Goal: Check status

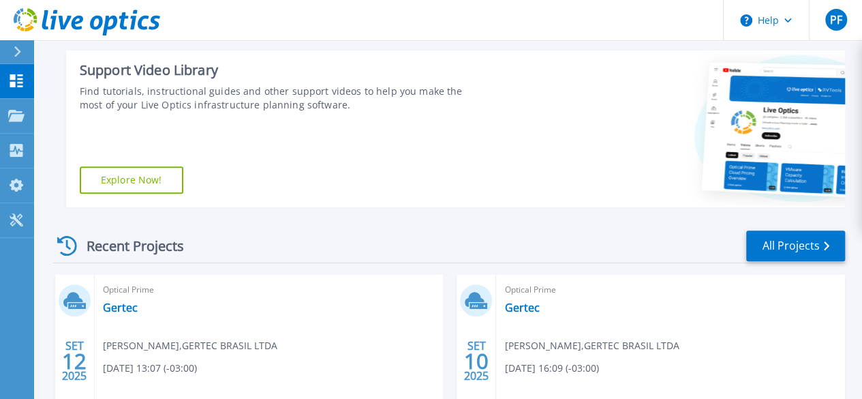
scroll to position [272, 0]
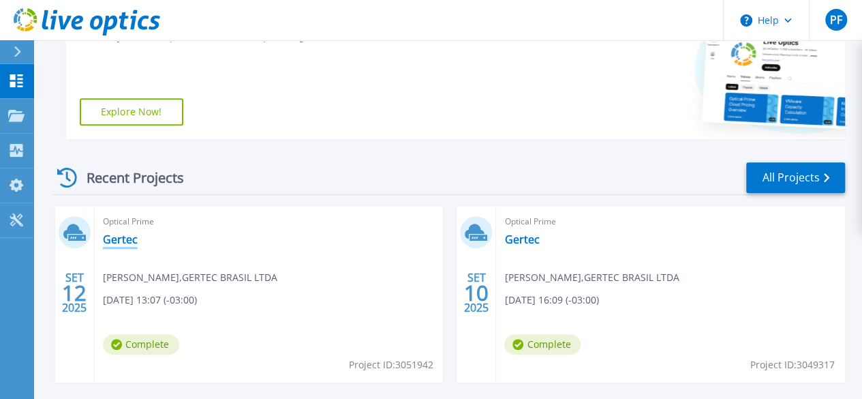
click at [129, 245] on link "Gertec" at bounding box center [120, 239] width 35 height 14
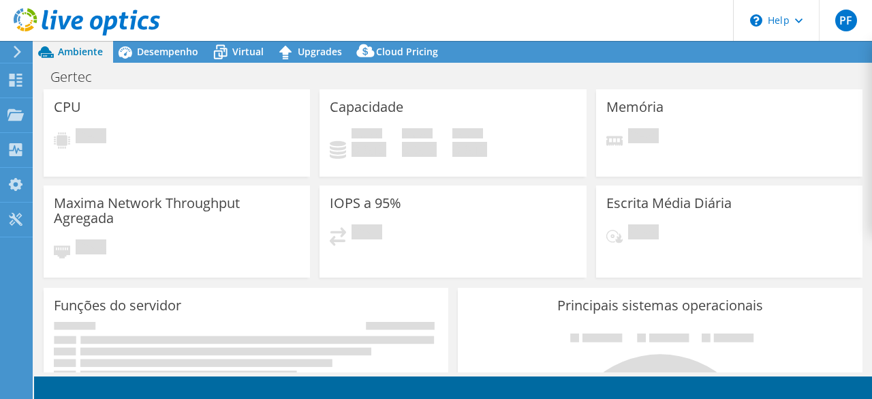
select select "USD"
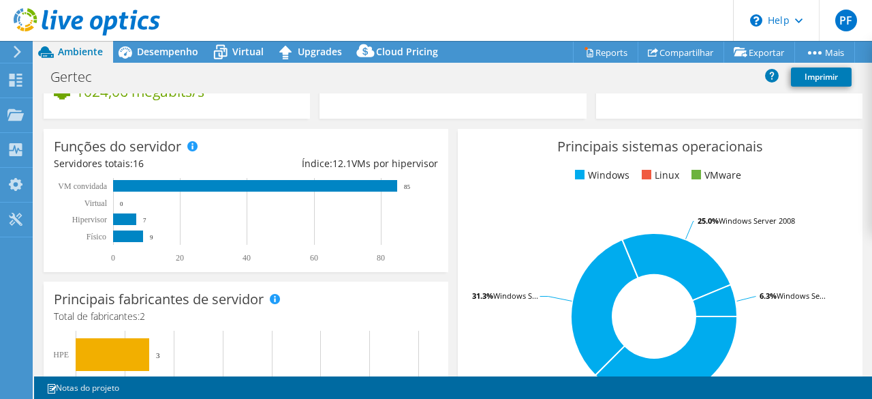
scroll to position [204, 0]
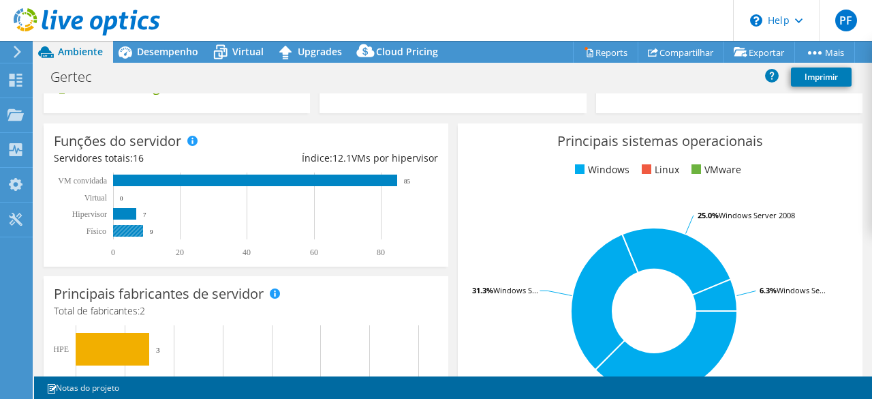
click at [132, 230] on rect at bounding box center [128, 231] width 30 height 12
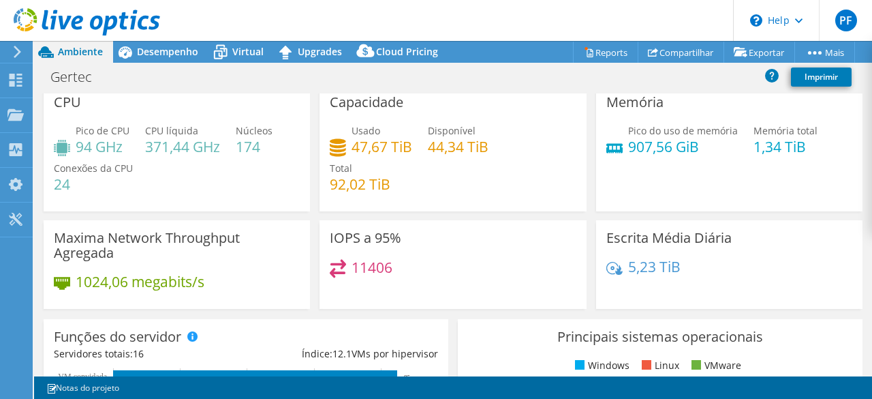
scroll to position [0, 0]
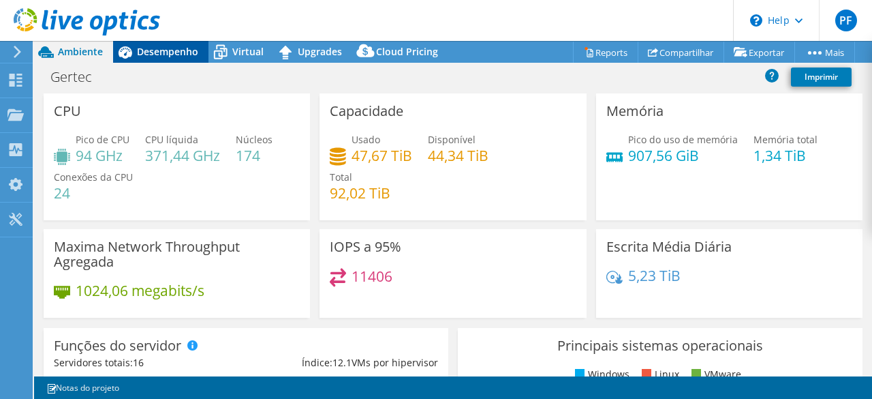
click at [169, 46] on span "Desempenho" at bounding box center [167, 51] width 61 height 13
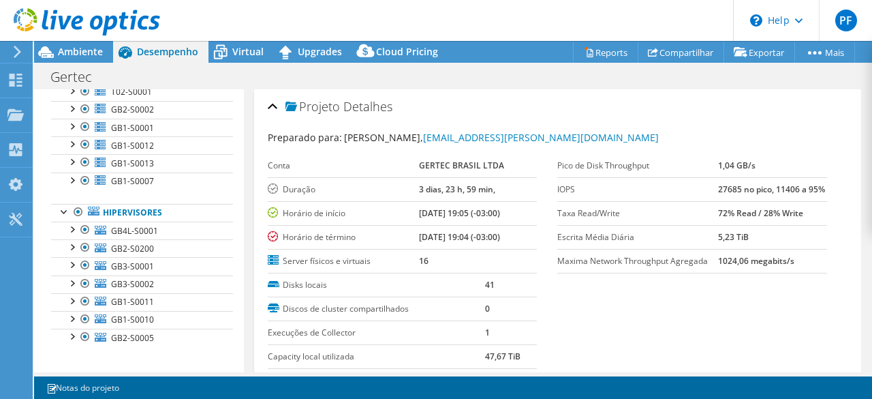
scroll to position [116, 0]
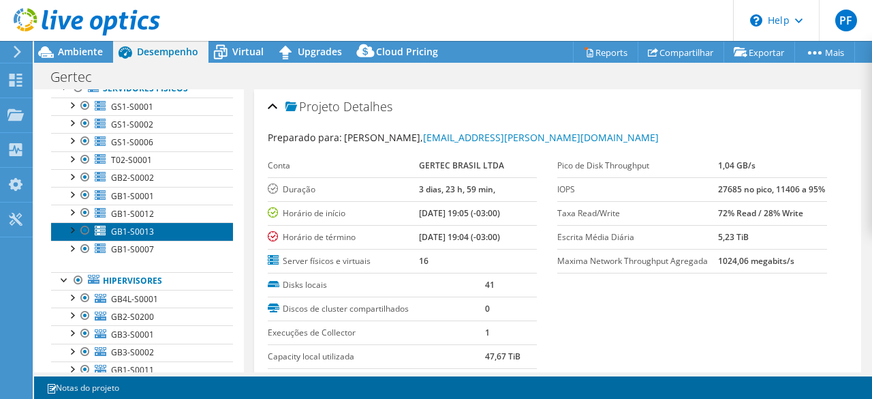
click at [72, 234] on link "GB1-S0013" at bounding box center [142, 231] width 182 height 18
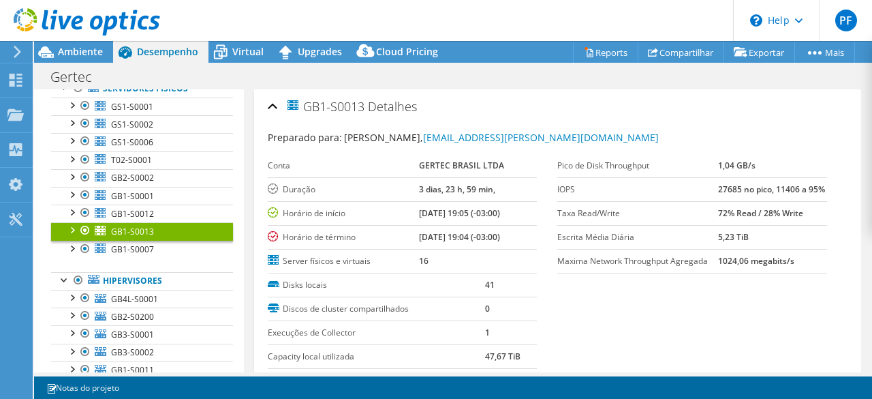
click at [71, 223] on div at bounding box center [72, 229] width 14 height 14
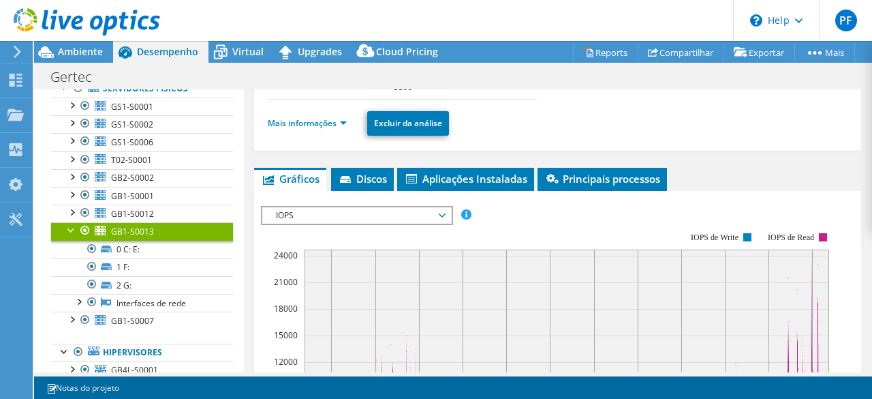
scroll to position [272, 0]
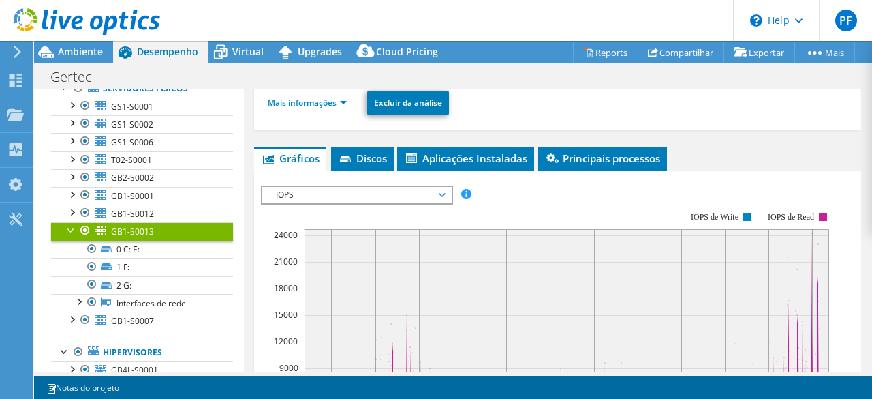
click at [435, 194] on span "IOPS" at bounding box center [356, 195] width 175 height 16
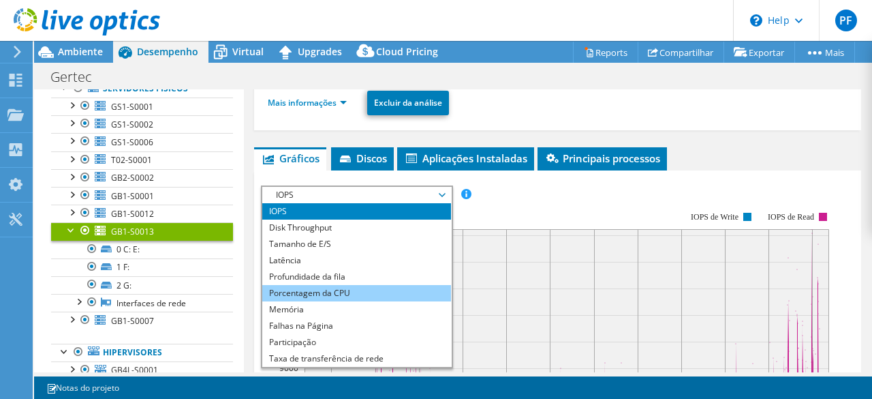
click at [385, 287] on li "Porcentagem da CPU" at bounding box center [356, 293] width 189 height 16
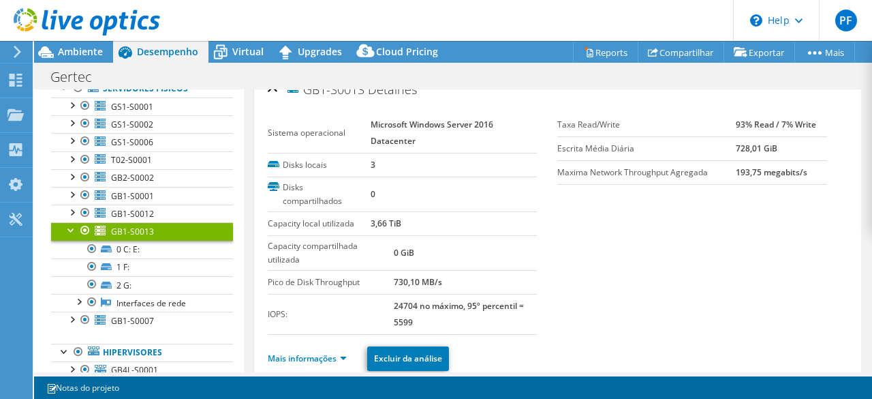
scroll to position [0, 0]
